Goal: Transaction & Acquisition: Register for event/course

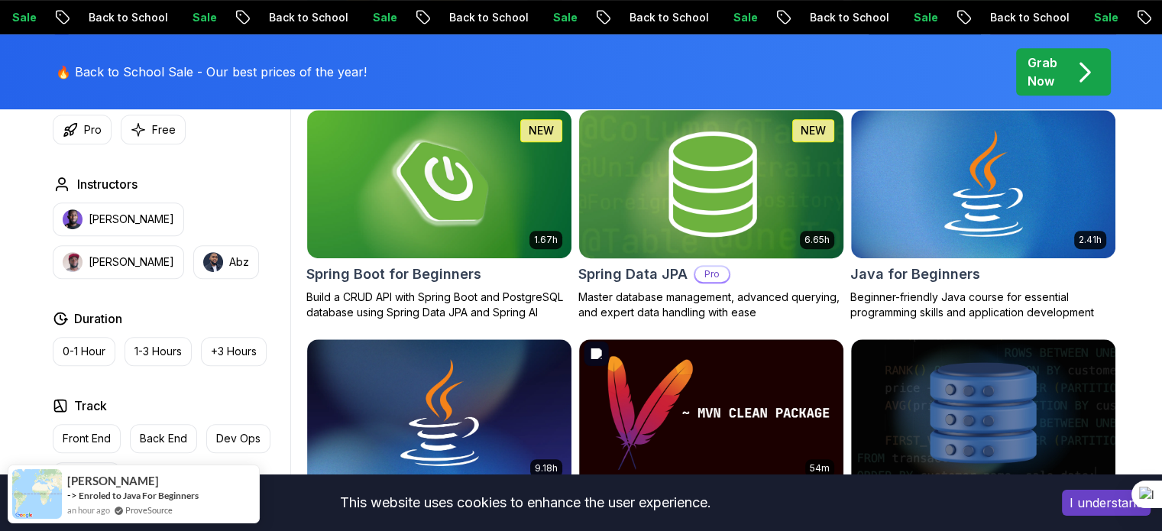
scroll to position [733, 0]
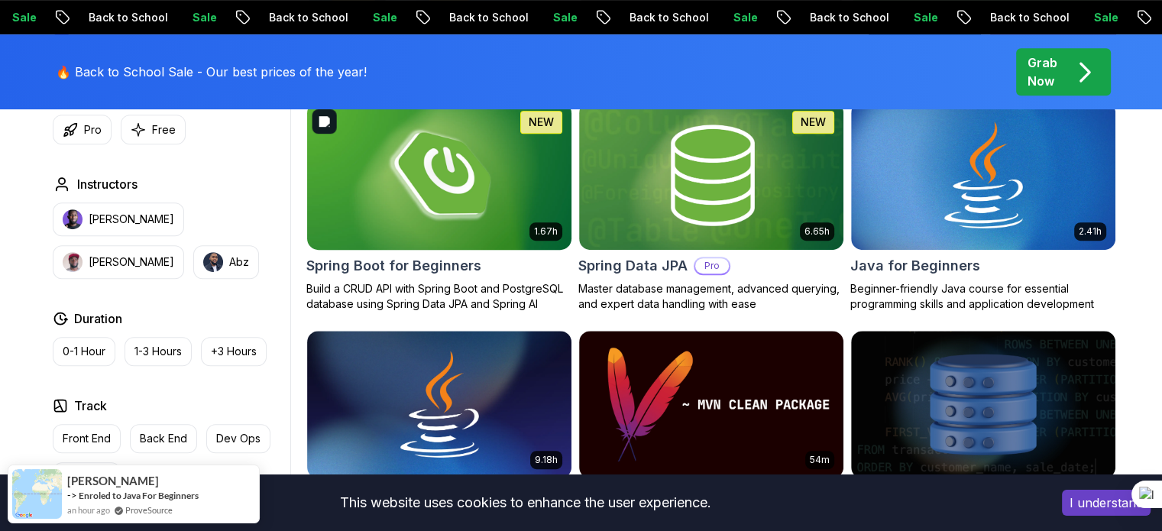
click at [449, 241] on img at bounding box center [438, 175] width 277 height 155
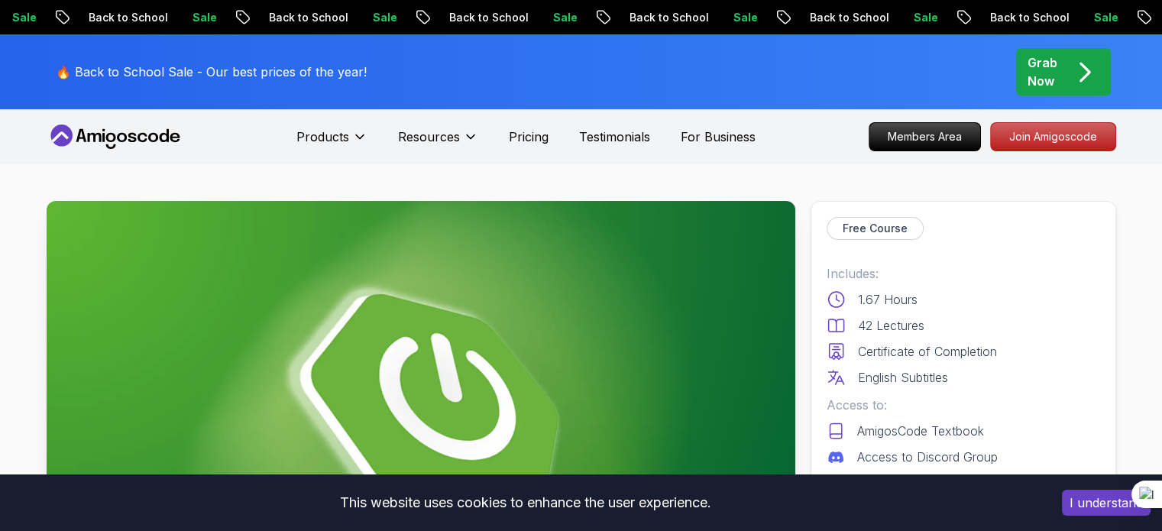
drag, startPoint x: 449, startPoint y: 241, endPoint x: 471, endPoint y: 189, distance: 56.5
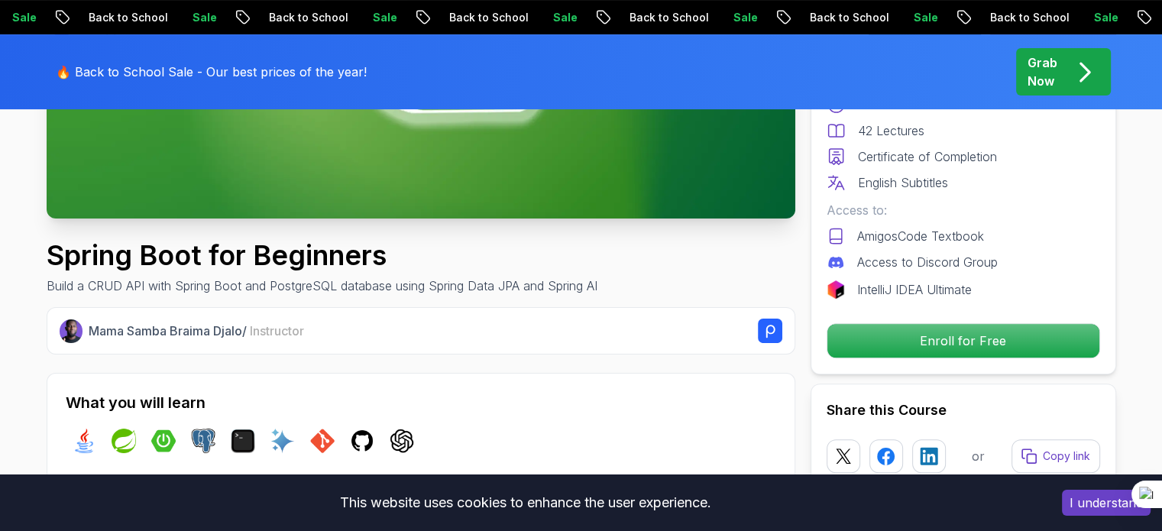
scroll to position [607, 0]
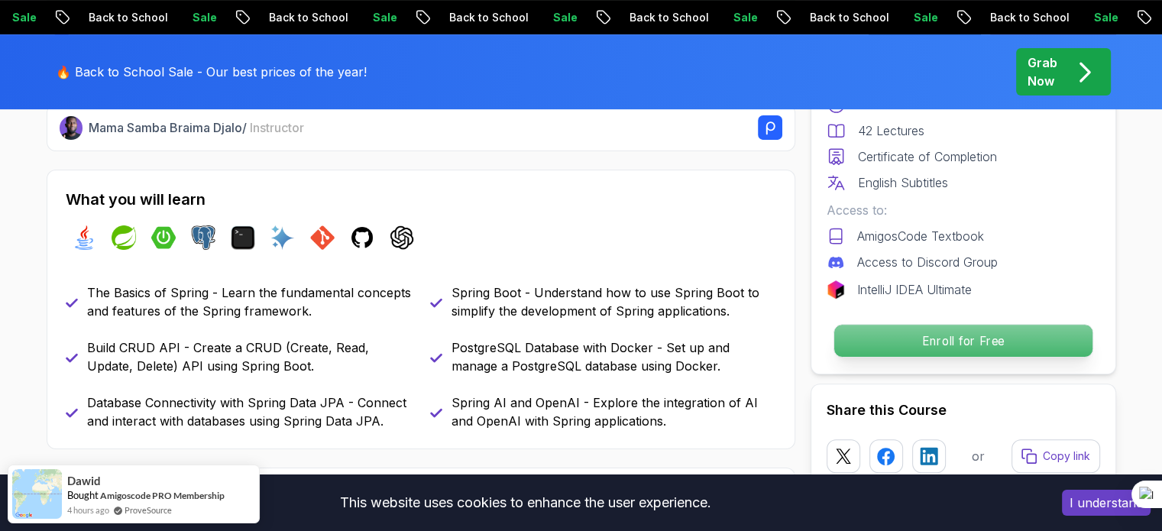
click at [929, 341] on p "Enroll for Free" at bounding box center [963, 341] width 258 height 32
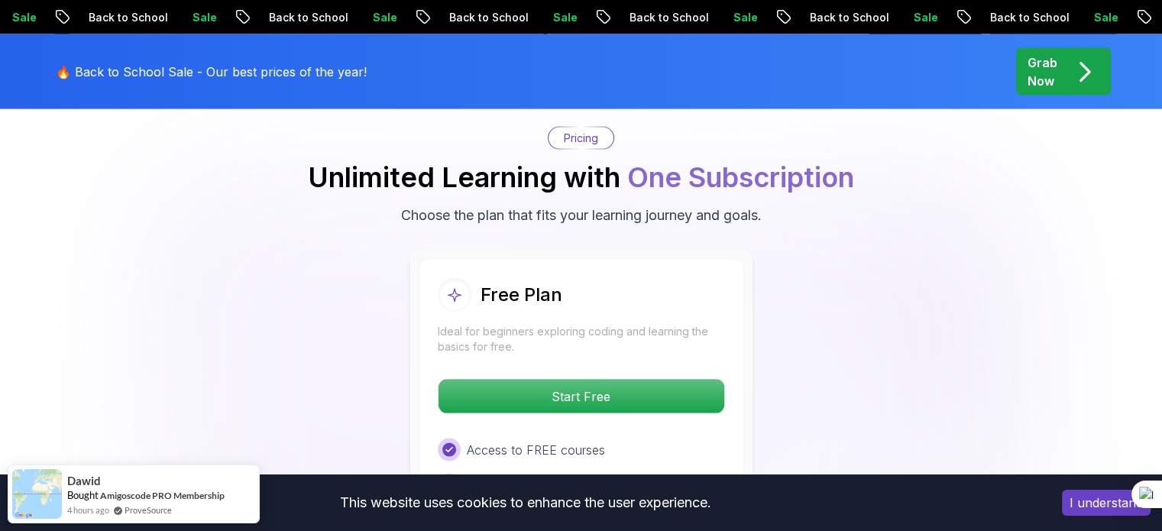
scroll to position [3105, 0]
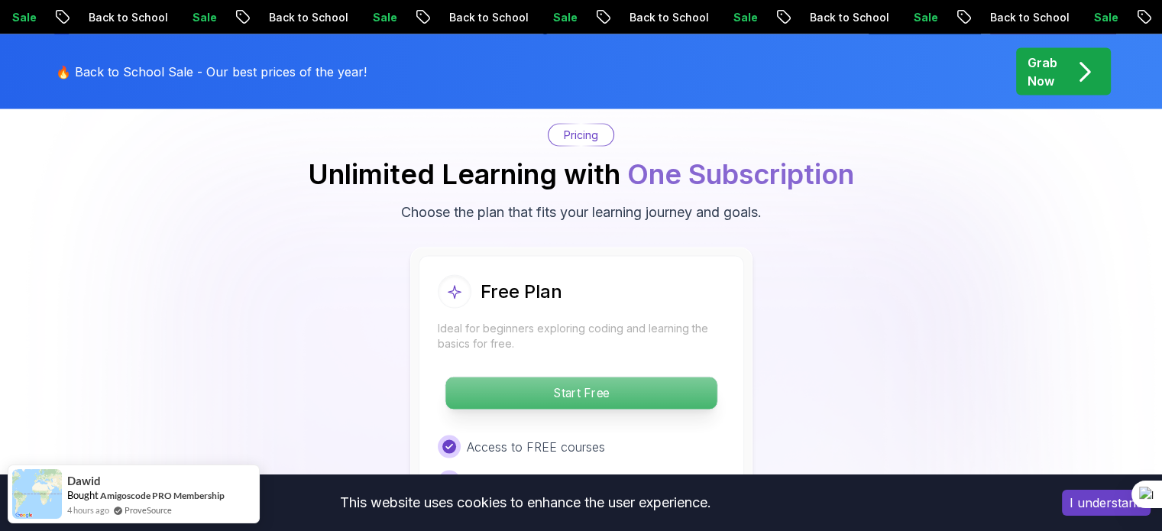
click at [558, 377] on p "Start Free" at bounding box center [580, 393] width 271 height 32
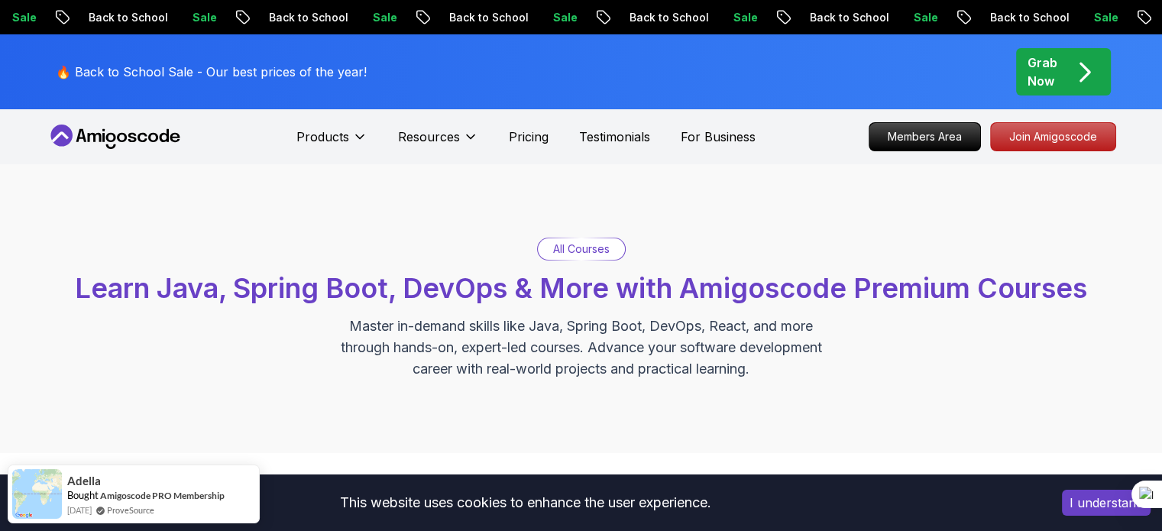
scroll to position [733, 0]
